Goal: Transaction & Acquisition: Purchase product/service

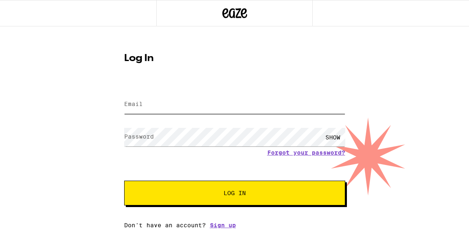
type input "[EMAIL_ADDRESS][DOMAIN_NAME]"
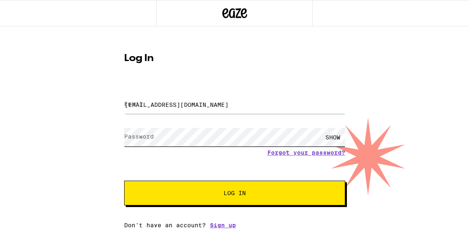
click at [234, 194] on button "Log In" at bounding box center [234, 193] width 221 height 25
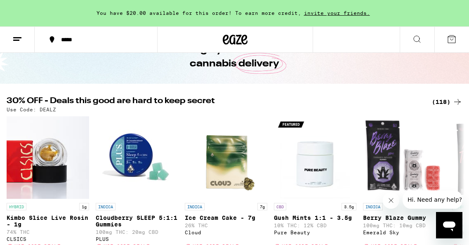
scroll to position [55, 0]
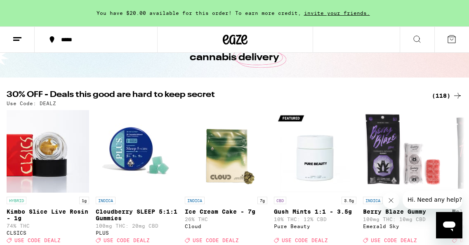
click at [458, 94] on icon at bounding box center [457, 96] width 10 height 10
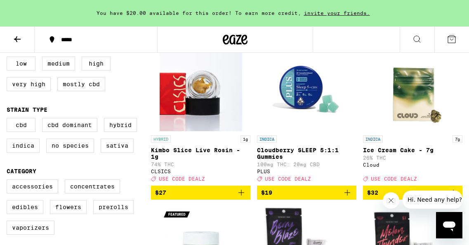
scroll to position [100, 0]
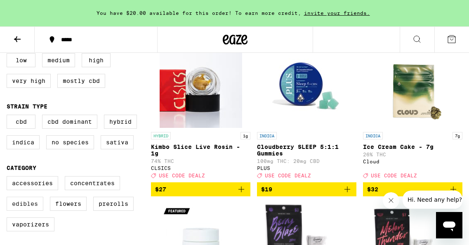
click at [32, 208] on label "Edibles" at bounding box center [25, 204] width 37 height 14
click at [9, 178] on input "Edibles" at bounding box center [8, 177] width 0 height 0
checkbox input "true"
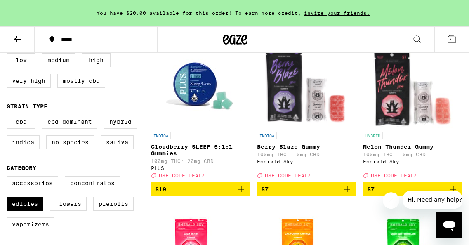
click at [23, 147] on label "Indica" at bounding box center [23, 142] width 33 height 14
click at [9, 116] on input "Indica" at bounding box center [8, 116] width 0 height 0
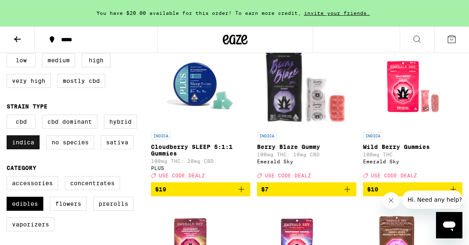
click at [18, 146] on label "Indica" at bounding box center [23, 142] width 33 height 14
click at [9, 116] on input "Indica" at bounding box center [8, 116] width 0 height 0
checkbox input "false"
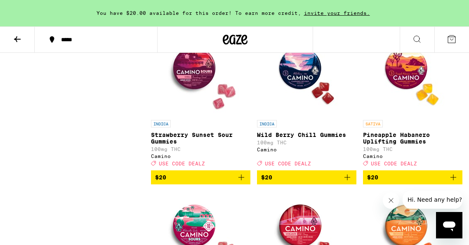
scroll to position [1061, 0]
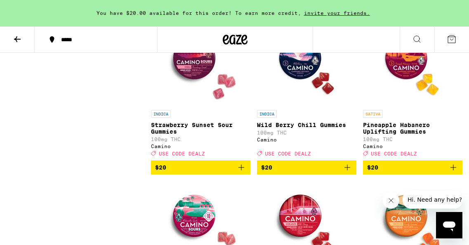
click at [243, 172] on icon "Add to bag" at bounding box center [241, 167] width 10 height 10
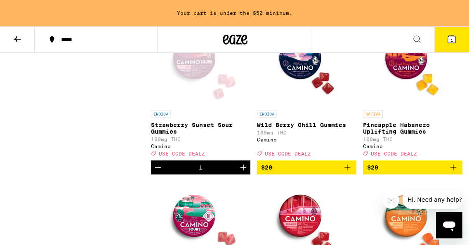
click at [243, 170] on icon "Increment" at bounding box center [243, 168] width 6 height 6
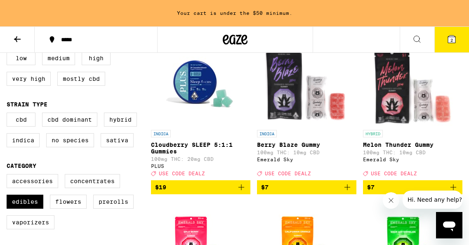
scroll to position [102, 0]
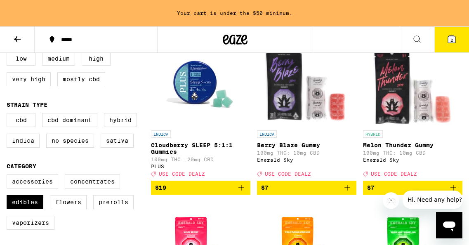
click at [348, 192] on icon "Add to bag" at bounding box center [347, 188] width 10 height 10
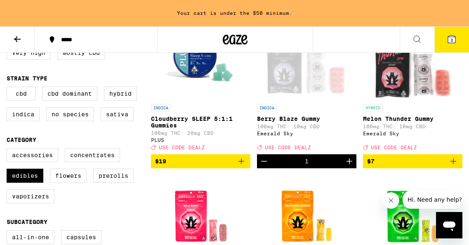
scroll to position [138, 0]
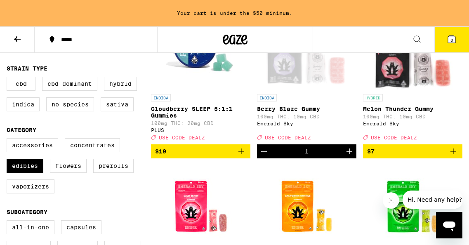
click at [455, 154] on icon "Add to bag" at bounding box center [453, 151] width 6 height 6
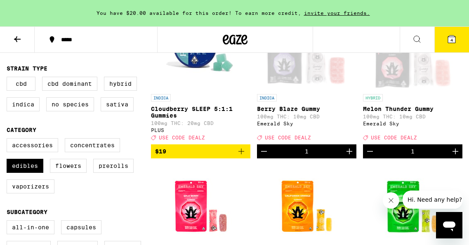
click at [455, 154] on icon "Increment" at bounding box center [455, 151] width 6 height 6
click at [348, 154] on icon "Increment" at bounding box center [349, 151] width 6 height 6
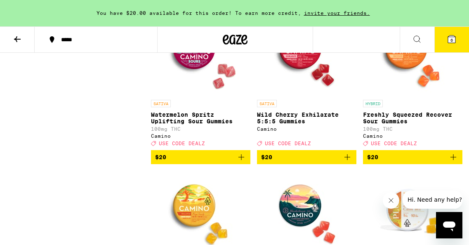
scroll to position [1230, 0]
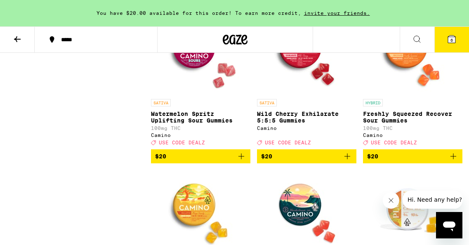
click at [241, 161] on icon "Add to bag" at bounding box center [241, 156] width 10 height 10
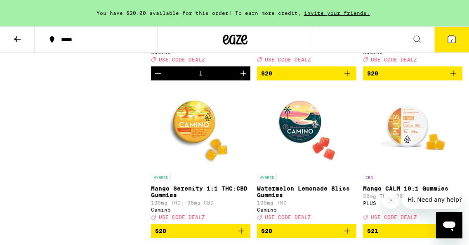
scroll to position [1316, 0]
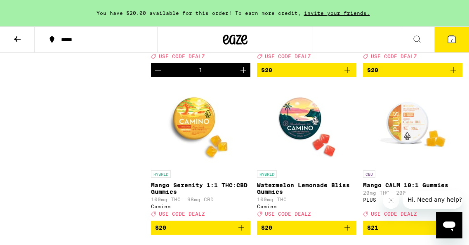
click at [454, 75] on icon "Add to bag" at bounding box center [453, 70] width 10 height 10
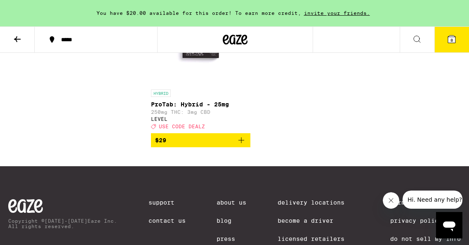
scroll to position [1891, 0]
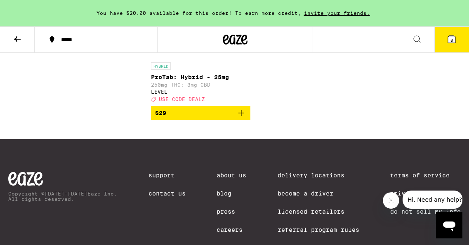
click at [452, 38] on span "8" at bounding box center [451, 40] width 2 height 5
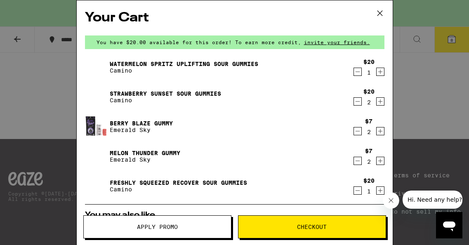
click at [379, 12] on icon at bounding box center [379, 13] width 5 height 5
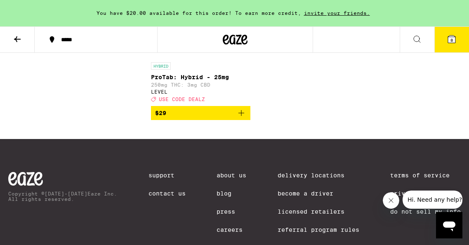
click at [452, 39] on span "8" at bounding box center [451, 40] width 2 height 5
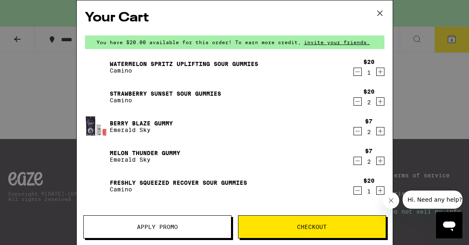
click at [186, 225] on span "Apply Promo" at bounding box center [157, 227] width 147 height 6
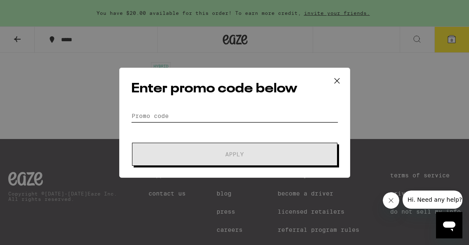
click at [201, 113] on input "Promo Code" at bounding box center [234, 116] width 207 height 12
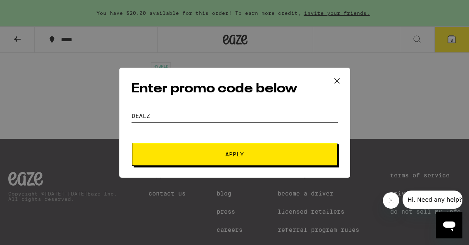
type input "dealz"
click at [244, 150] on button "Apply" at bounding box center [234, 154] width 205 height 23
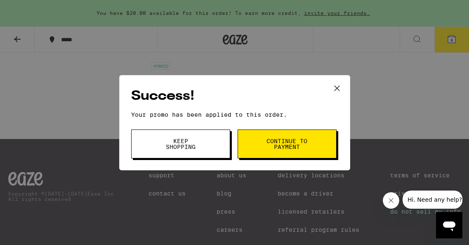
click at [203, 142] on button "Keep Shopping" at bounding box center [180, 143] width 99 height 29
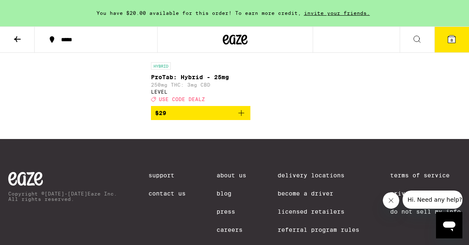
click at [452, 38] on span "8" at bounding box center [451, 40] width 2 height 5
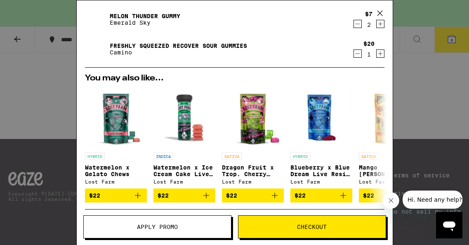
scroll to position [136, 0]
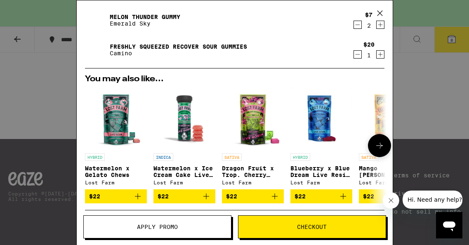
click at [381, 146] on icon at bounding box center [379, 146] width 10 height 10
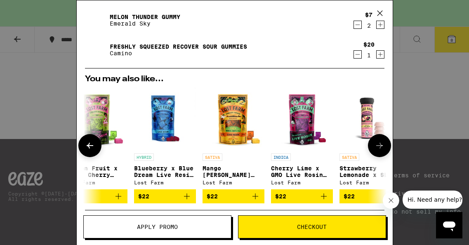
scroll to position [0, 209]
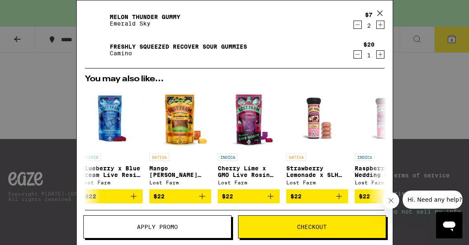
click at [379, 11] on icon at bounding box center [380, 13] width 12 height 12
